Goal: Find contact information: Find contact information

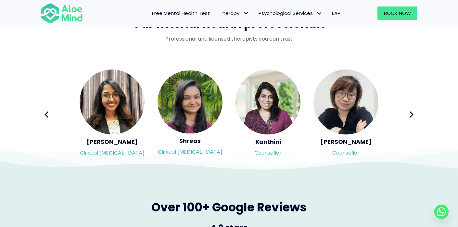
scroll to position [1063, 0]
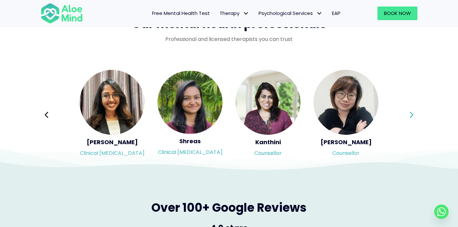
click at [412, 114] on icon at bounding box center [411, 115] width 4 height 6
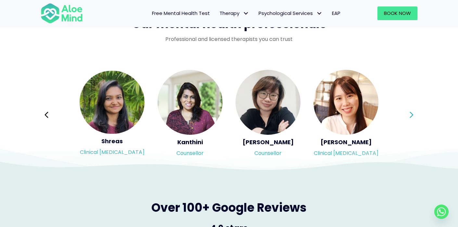
click at [412, 114] on icon at bounding box center [411, 115] width 4 height 6
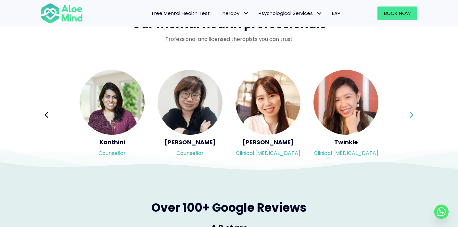
click at [412, 114] on icon at bounding box center [411, 115] width 4 height 6
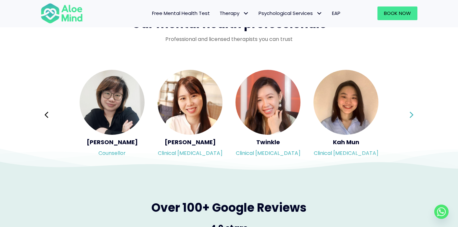
click at [412, 114] on icon at bounding box center [411, 115] width 4 height 6
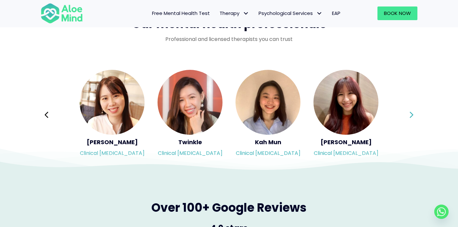
click at [412, 114] on icon at bounding box center [411, 115] width 4 height 6
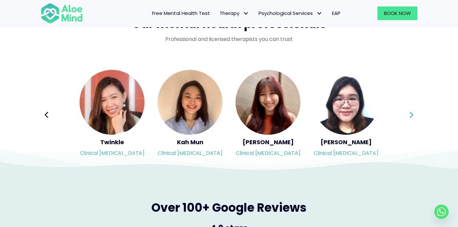
click at [412, 114] on icon at bounding box center [411, 115] width 4 height 6
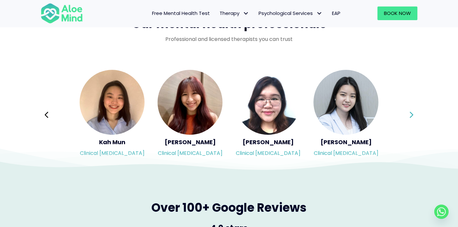
click at [412, 114] on icon at bounding box center [411, 115] width 4 height 6
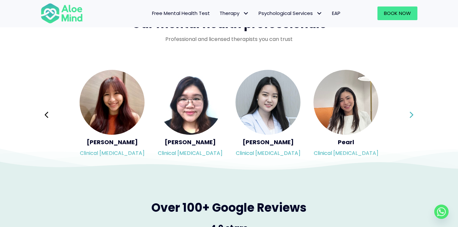
click at [412, 114] on div "Syndy Clinical [MEDICAL_DATA] Diveena Clinical [MEDICAL_DATA] Elynna Counsellor…" at bounding box center [229, 115] width 377 height 92
click at [412, 114] on icon at bounding box center [411, 115] width 4 height 6
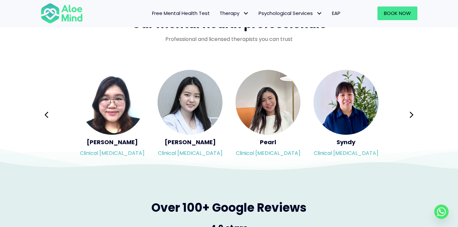
click at [412, 114] on icon at bounding box center [411, 115] width 4 height 6
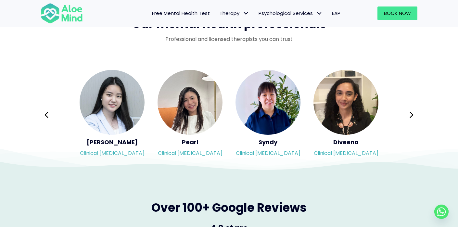
click at [412, 114] on icon at bounding box center [411, 115] width 4 height 6
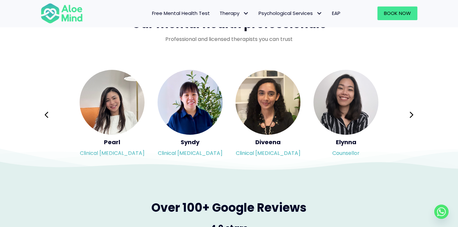
click at [412, 114] on div "Syndy Clinical [MEDICAL_DATA] Diveena Clinical [MEDICAL_DATA] Elynna Counsellor…" at bounding box center [229, 115] width 377 height 92
click at [412, 114] on icon at bounding box center [411, 115] width 4 height 6
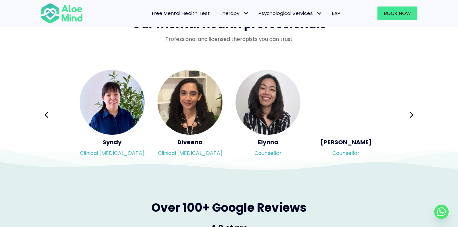
click at [412, 114] on icon at bounding box center [411, 115] width 4 height 6
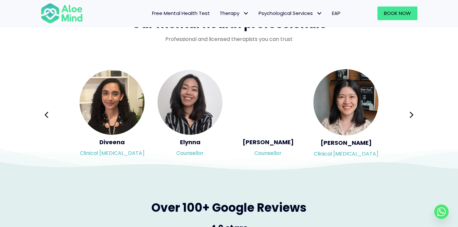
click at [412, 114] on icon at bounding box center [411, 115] width 4 height 6
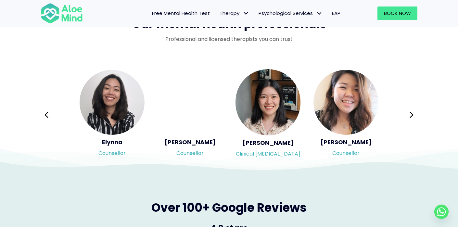
click at [412, 114] on div "Syndy Clinical [MEDICAL_DATA] Diveena Clinical [MEDICAL_DATA] Elynna Counsellor…" at bounding box center [229, 115] width 377 height 92
click at [412, 114] on icon at bounding box center [411, 115] width 4 height 6
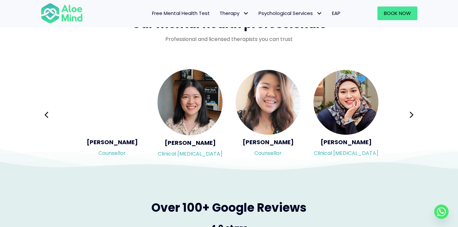
click at [412, 114] on icon at bounding box center [411, 115] width 4 height 6
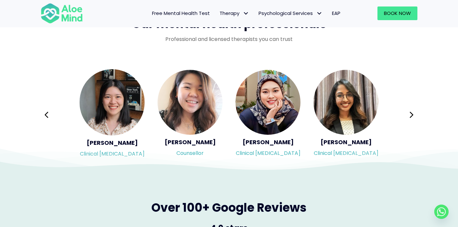
click at [412, 113] on div "Syndy Clinical [MEDICAL_DATA] Diveena Clinical [MEDICAL_DATA] Elynna Counsellor…" at bounding box center [229, 115] width 377 height 92
click at [412, 113] on icon at bounding box center [411, 115] width 5 height 12
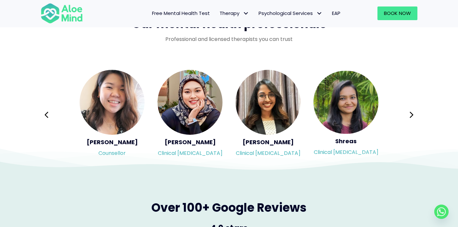
click at [412, 113] on icon at bounding box center [411, 115] width 5 height 12
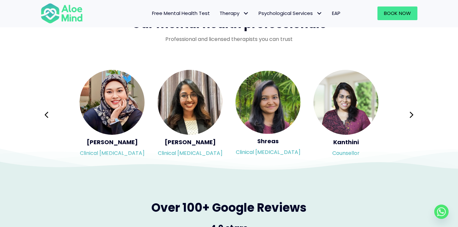
click at [412, 113] on icon at bounding box center [411, 115] width 5 height 12
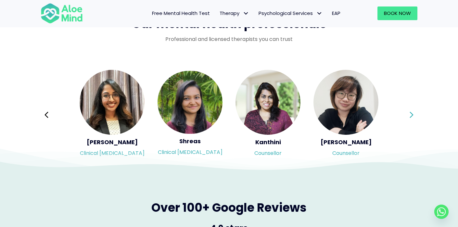
click at [412, 113] on icon at bounding box center [411, 115] width 5 height 12
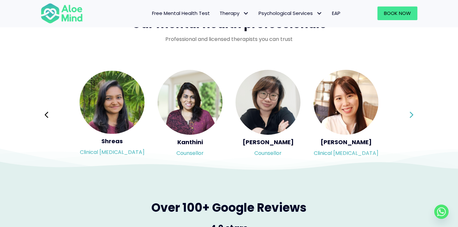
click at [412, 113] on div "Syndy Clinical [MEDICAL_DATA] Diveena Clinical [MEDICAL_DATA] Elynna Counsellor…" at bounding box center [229, 115] width 377 height 92
click at [412, 113] on icon at bounding box center [411, 115] width 5 height 12
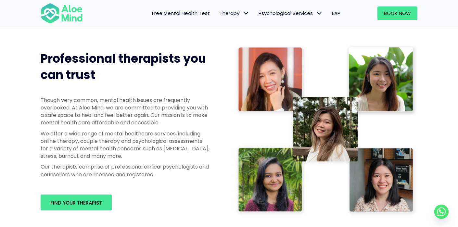
scroll to position [308, 0]
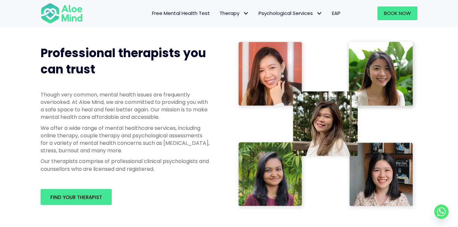
click at [383, 81] on img at bounding box center [326, 125] width 182 height 172
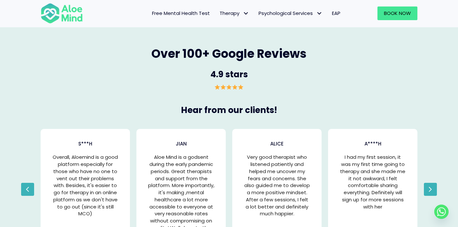
scroll to position [1216, 0]
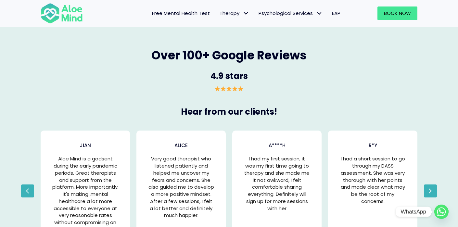
click at [440, 214] on circle "Whatsapp" at bounding box center [441, 212] width 14 height 14
